Goal: Information Seeking & Learning: Learn about a topic

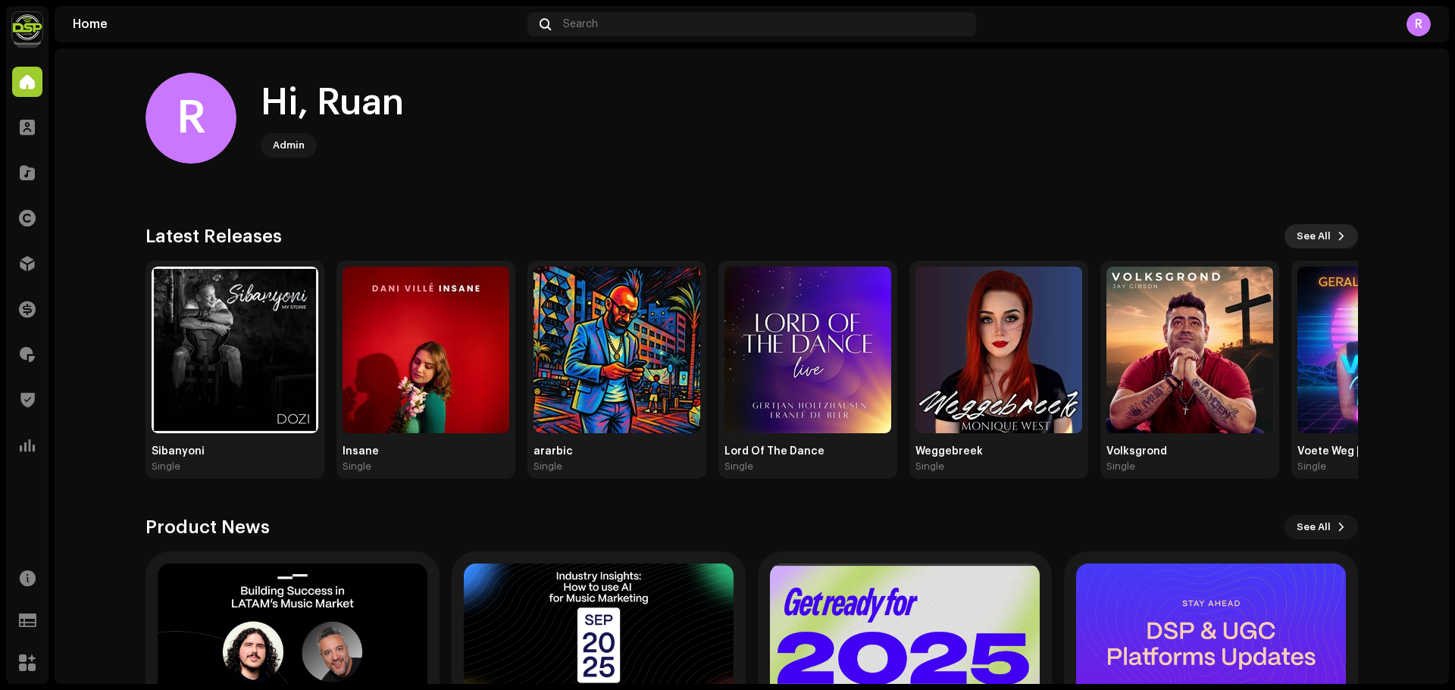
click at [1300, 234] on span "See All" at bounding box center [1314, 236] width 34 height 30
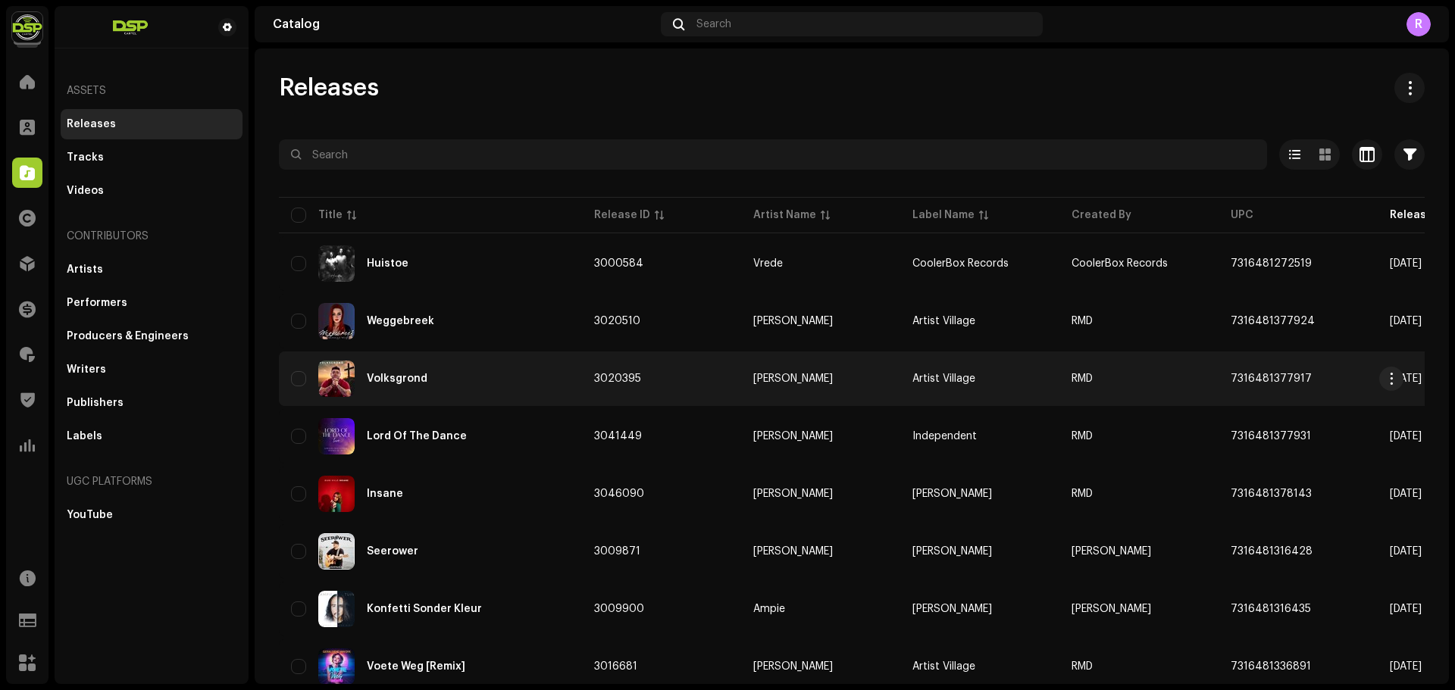
scroll to position [76, 0]
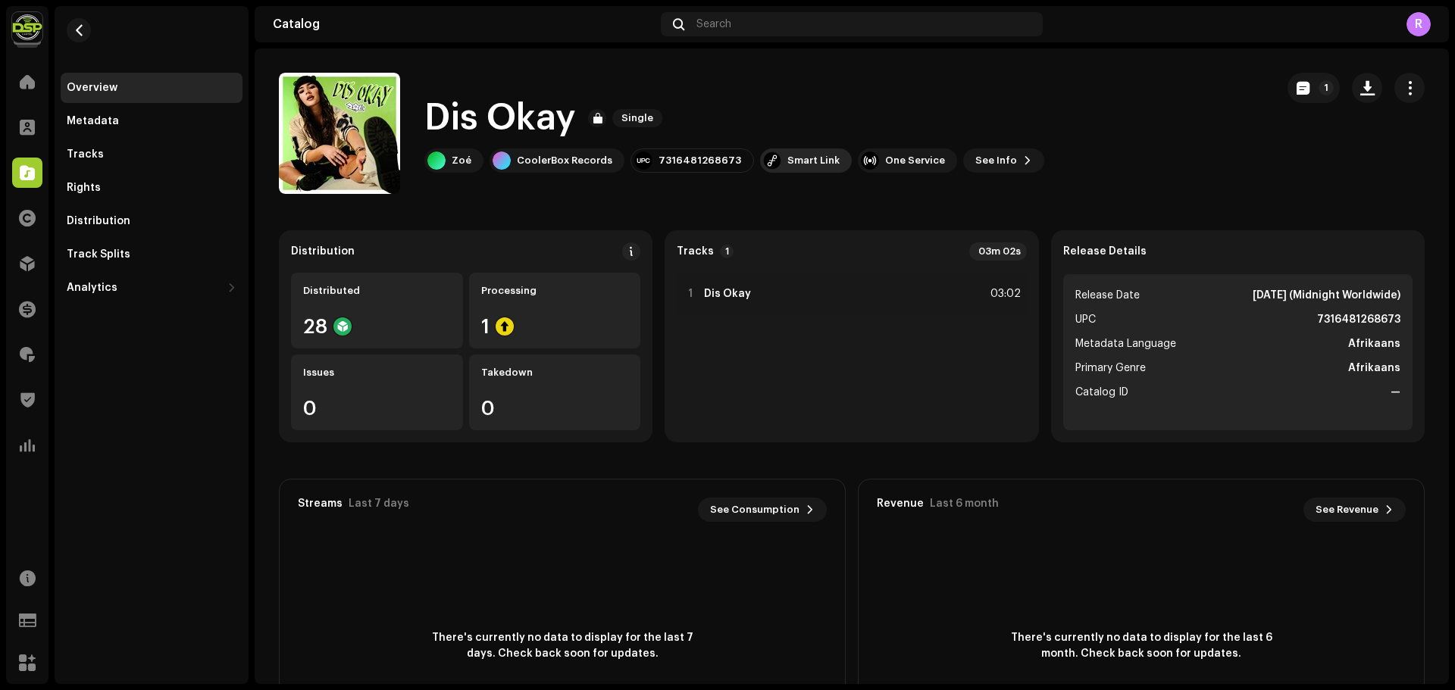
click at [799, 162] on div "Smart Link" at bounding box center [813, 161] width 52 height 12
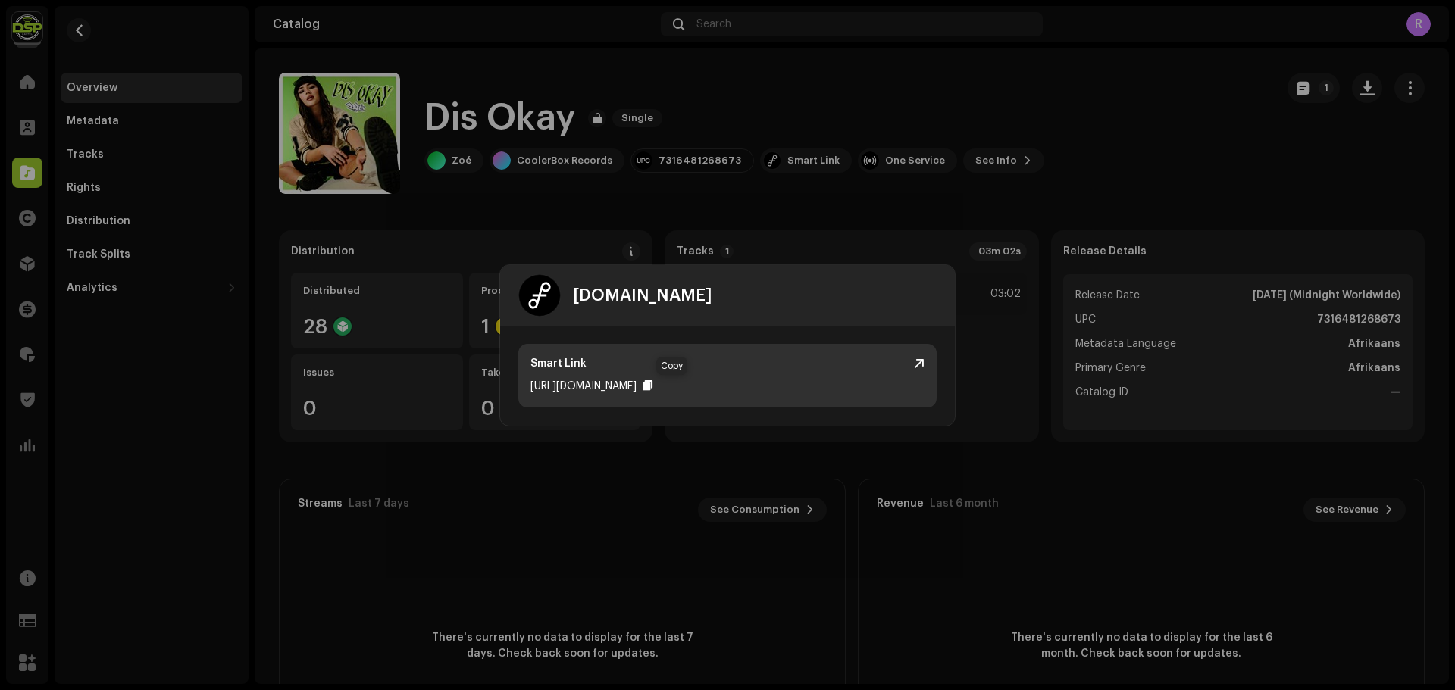
click at [652, 389] on div at bounding box center [648, 386] width 10 height 12
click at [652, 383] on div at bounding box center [648, 386] width 10 height 12
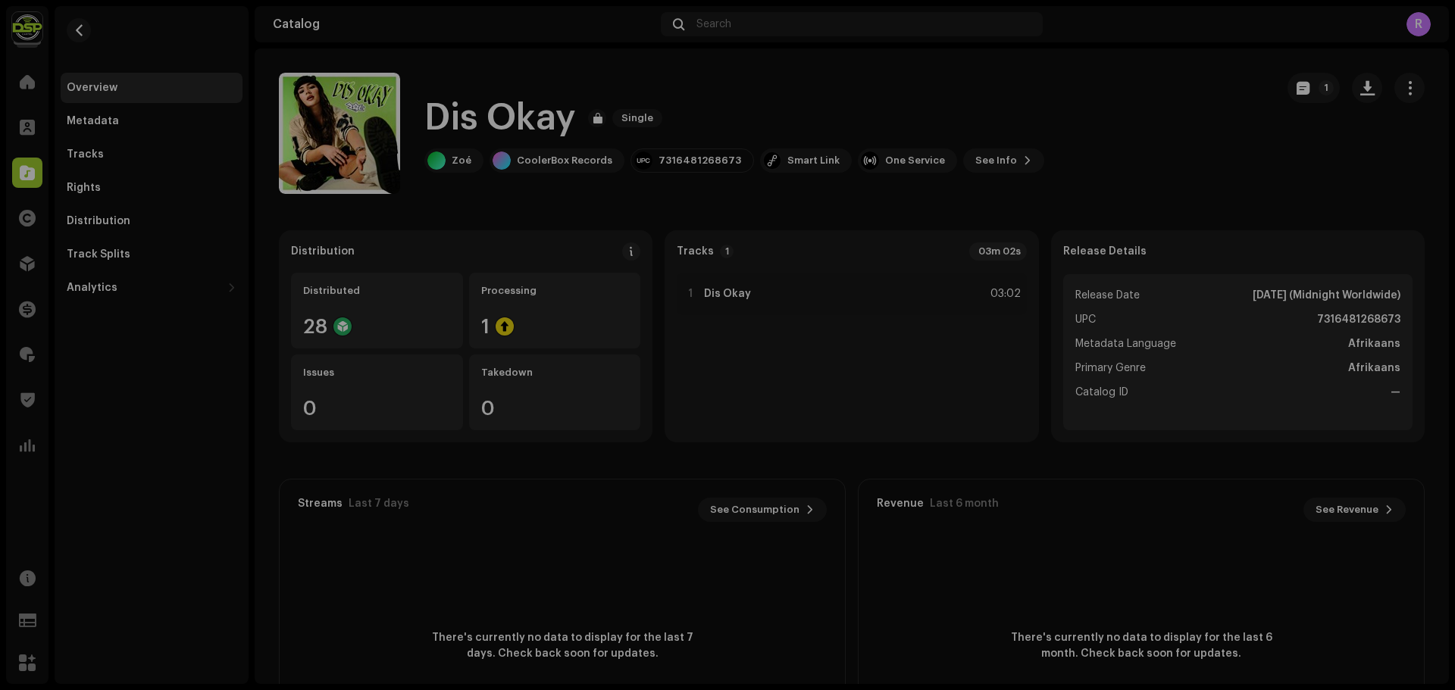
click at [714, 184] on div "[DOMAIN_NAME] Smart Link [URL][DOMAIN_NAME]" at bounding box center [727, 345] width 1455 height 690
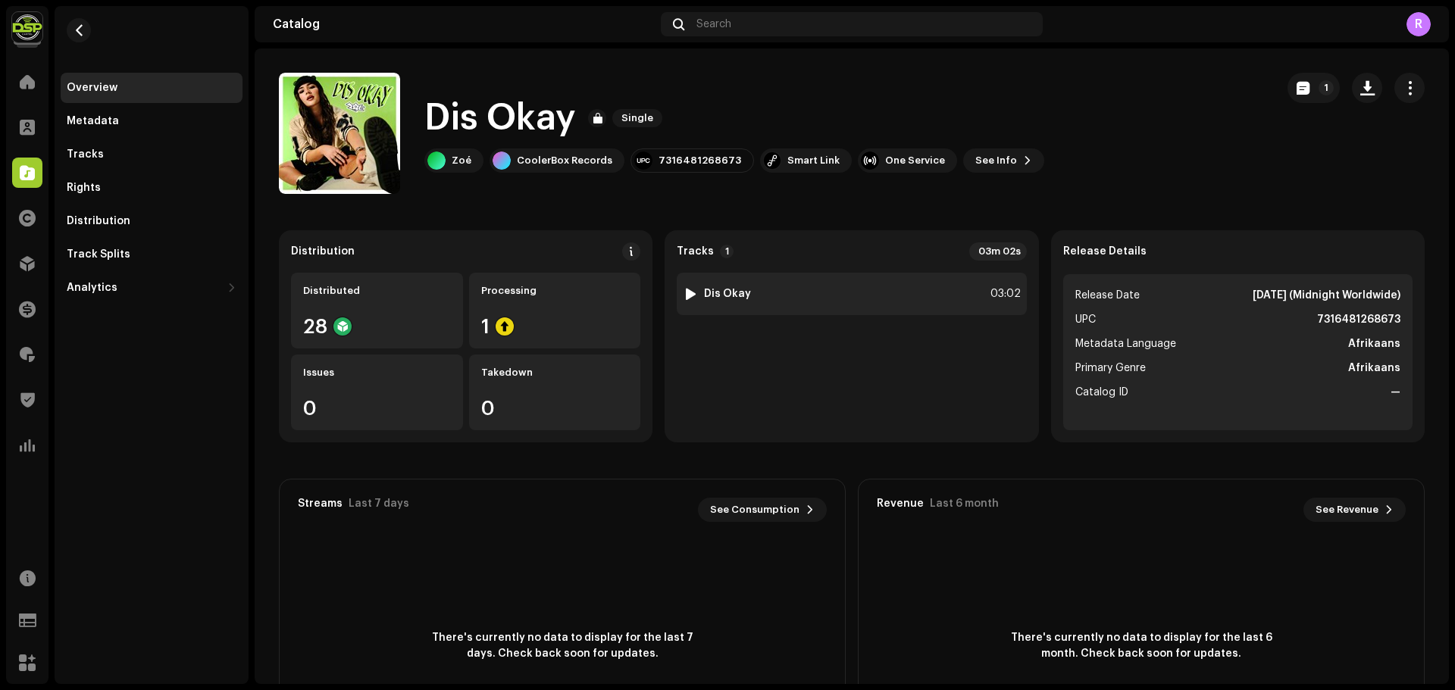
click at [802, 289] on div "1 Dis Okay 03:02" at bounding box center [851, 294] width 349 height 42
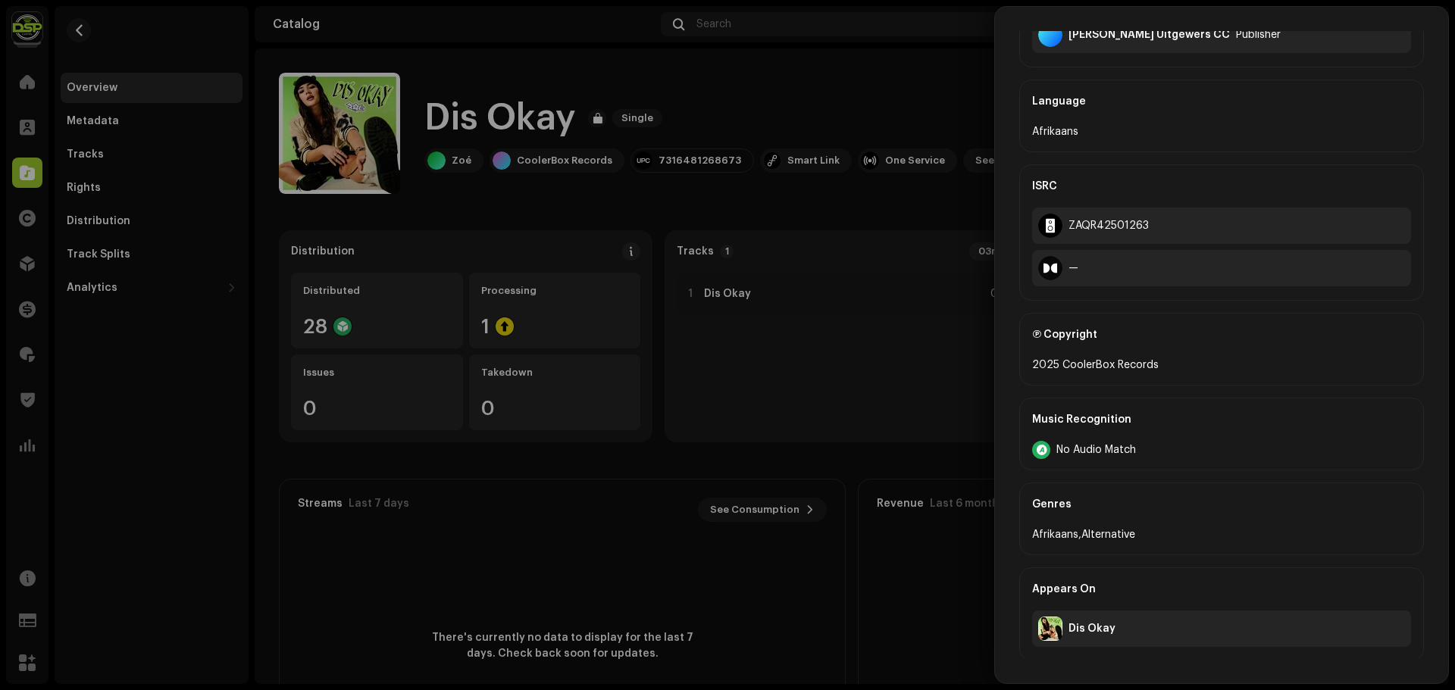
scroll to position [457, 0]
click at [675, 199] on div at bounding box center [727, 345] width 1455 height 690
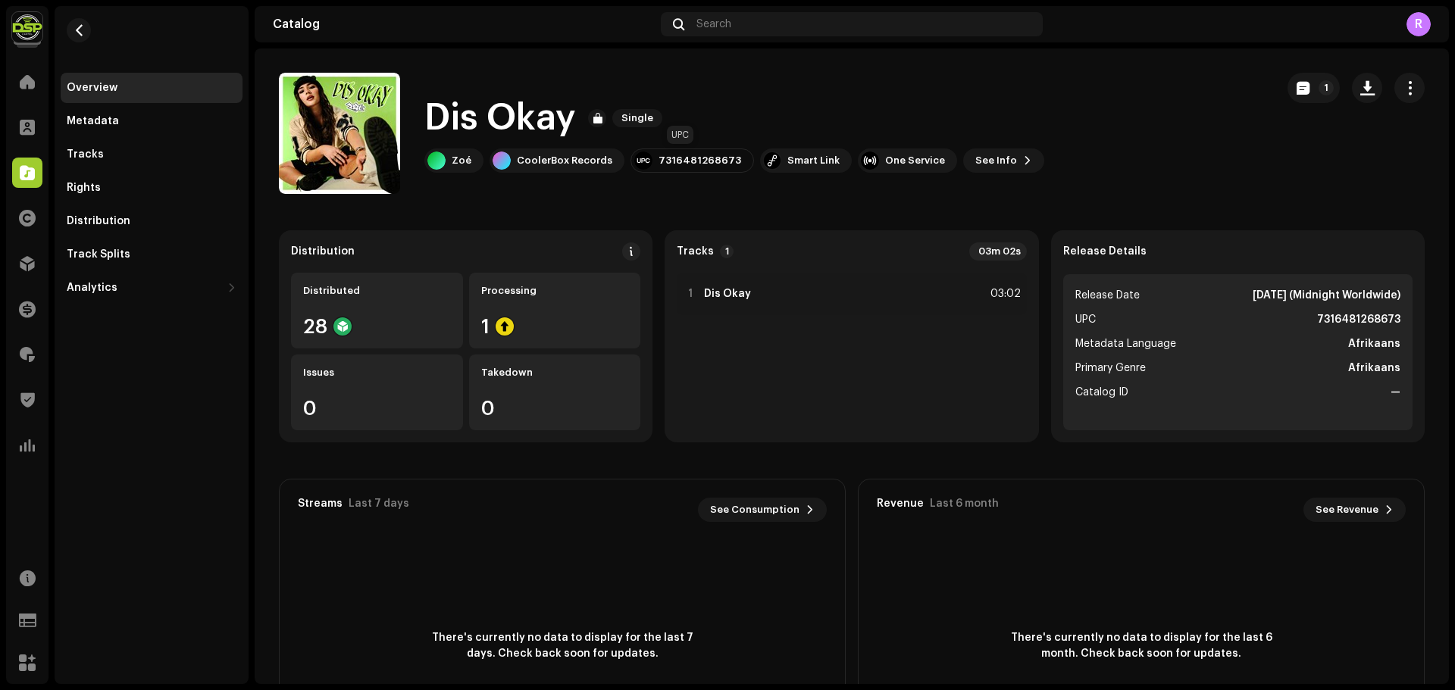
click at [686, 160] on div "7316481268673" at bounding box center [700, 161] width 83 height 12
copy div "7316481268673"
click at [1122, 207] on catalog-releases-details-overview "Dis Okay Single 1 Dis Okay Single Zoé CoolerBox Records 7316481268673 Smart Lin…" at bounding box center [852, 427] width 1194 height 758
click at [786, 323] on div "1 Dis Okay 03:02" at bounding box center [851, 352] width 349 height 158
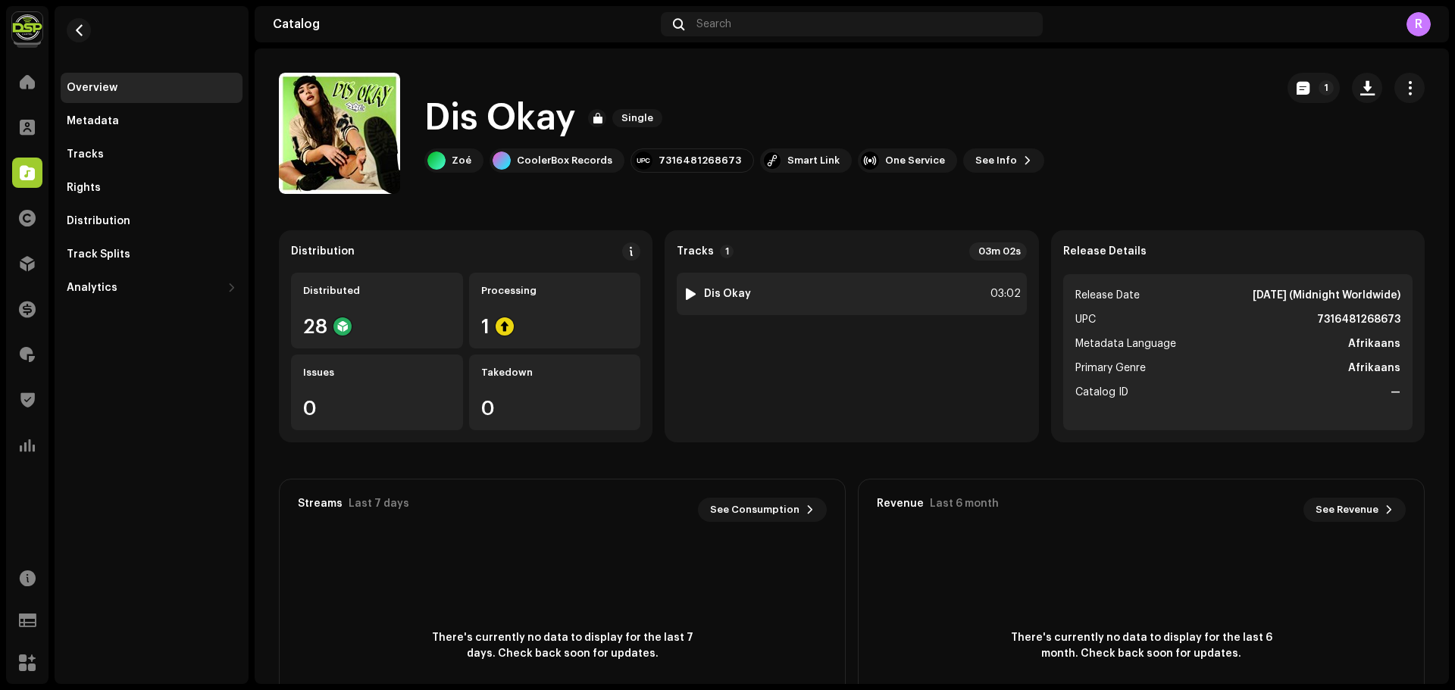
click at [799, 304] on div "1 Dis Okay 03:02" at bounding box center [851, 294] width 349 height 42
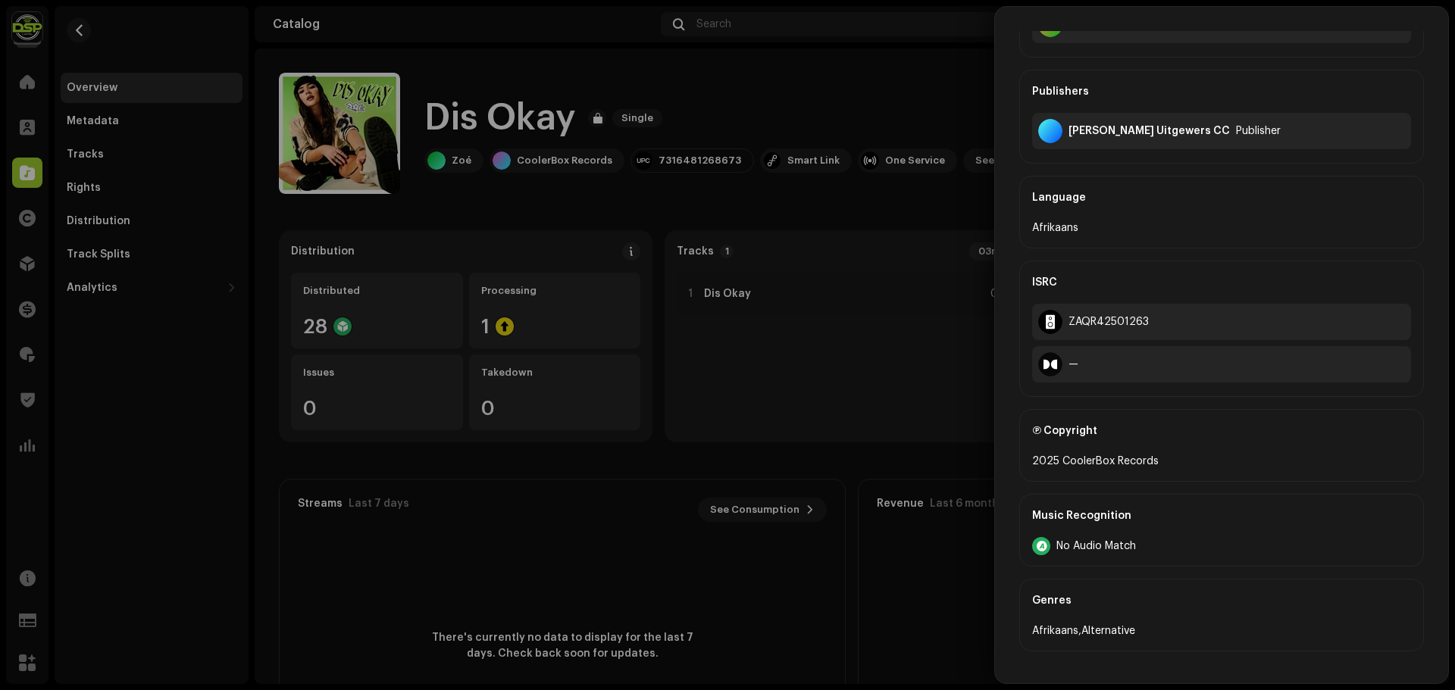
scroll to position [379, 0]
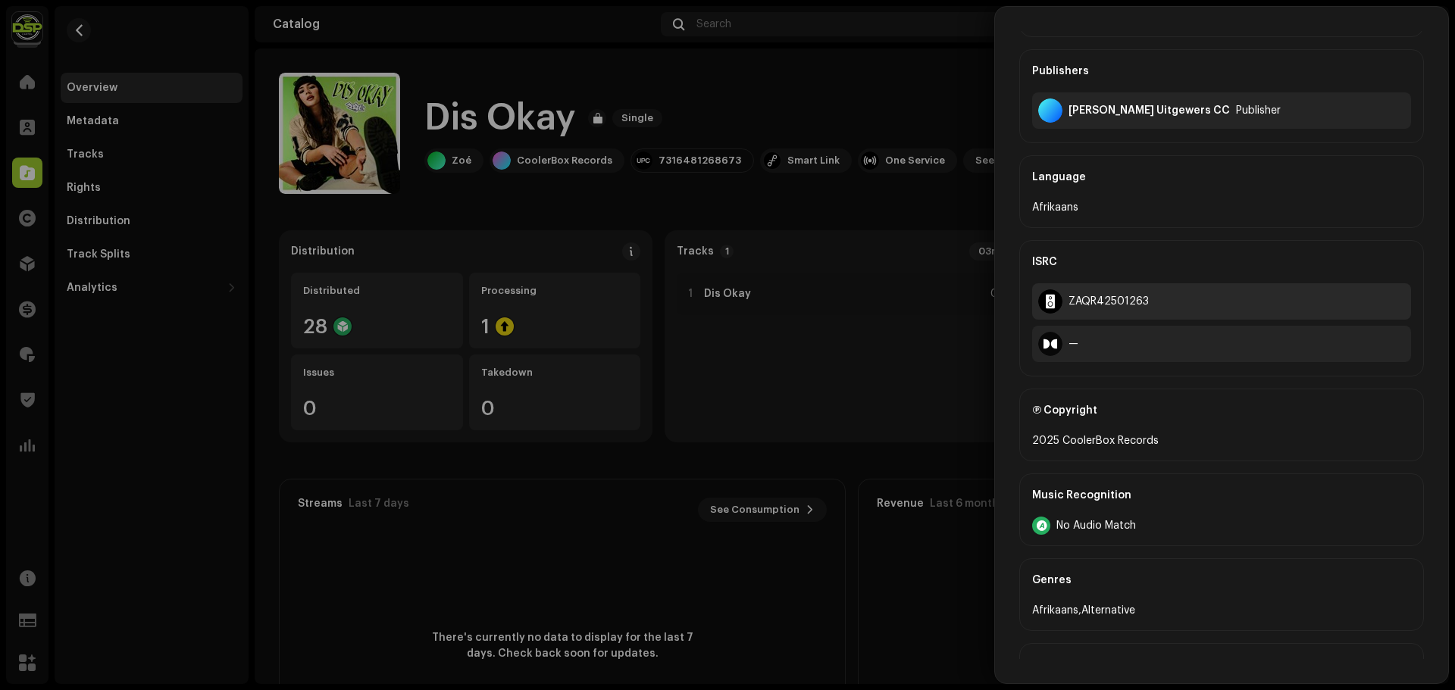
click at [1122, 303] on div "ZAQR42501263" at bounding box center [1108, 302] width 80 height 12
copy div "ZAQR42501263"
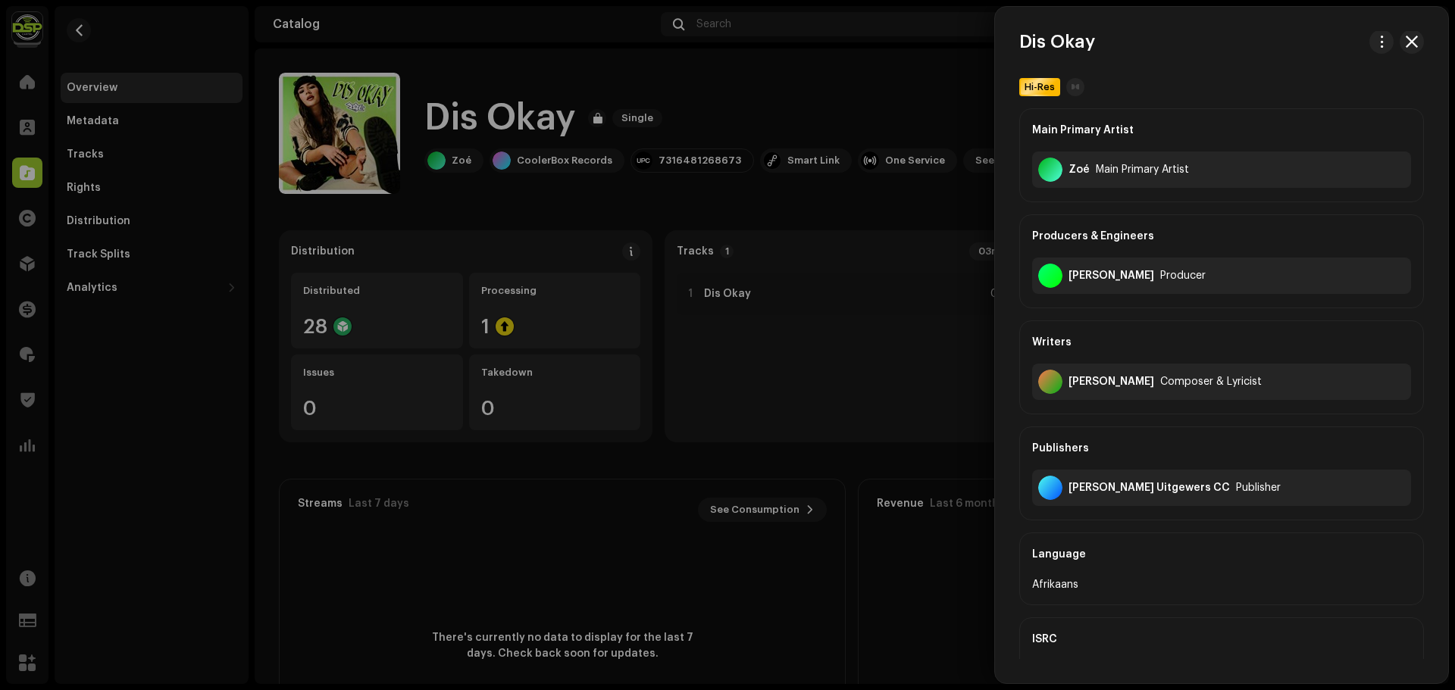
scroll to position [0, 0]
drag, startPoint x: 1125, startPoint y: 381, endPoint x: 1045, endPoint y: 396, distance: 81.6
click at [1045, 396] on div "[PERSON_NAME] Composer & Lyricist" at bounding box center [1221, 383] width 379 height 36
click at [483, 66] on div at bounding box center [727, 345] width 1455 height 690
